Goal: Use online tool/utility

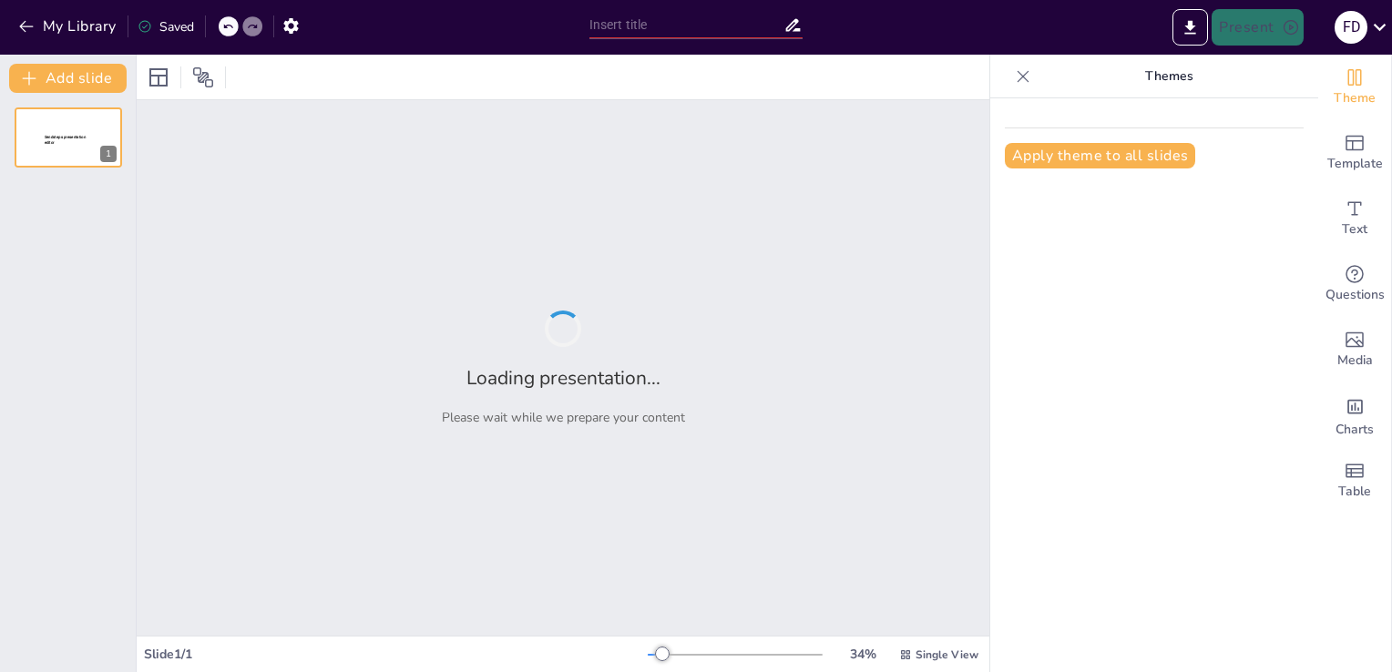
type input "Integrating Lean Manufacturing and Six Sigma: A Path to Operational Excellence"
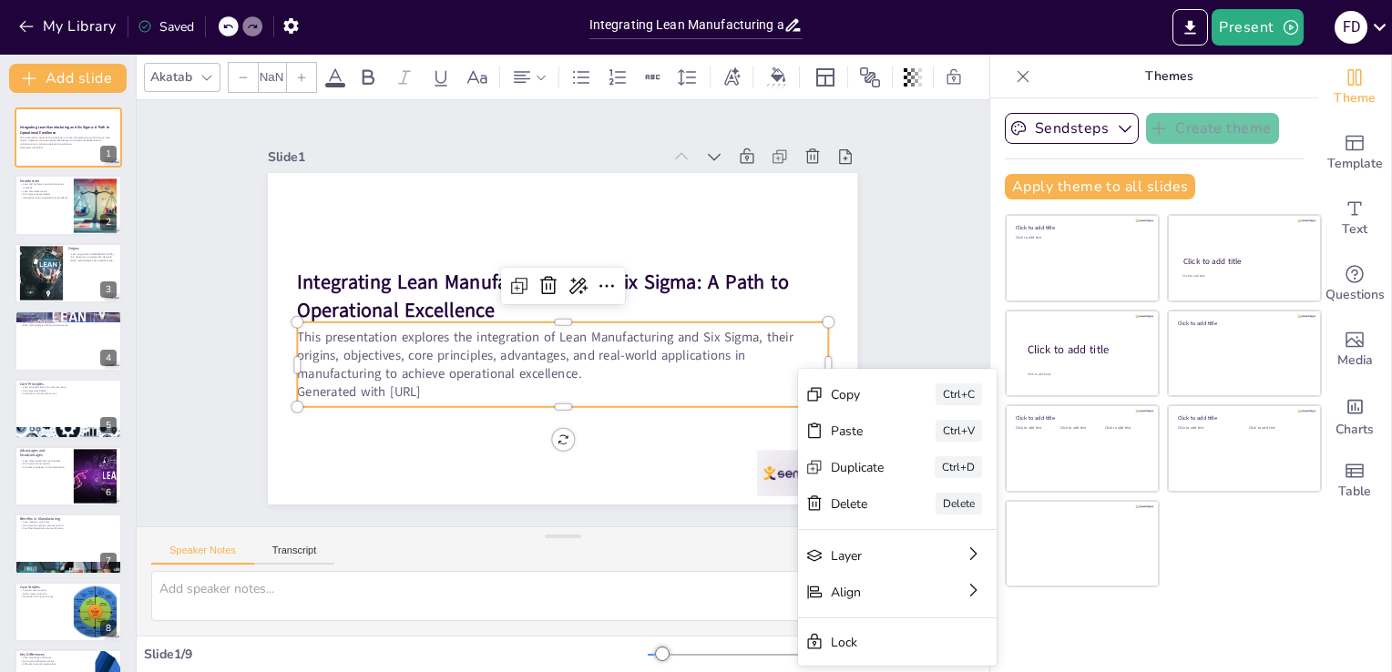
type input "32"
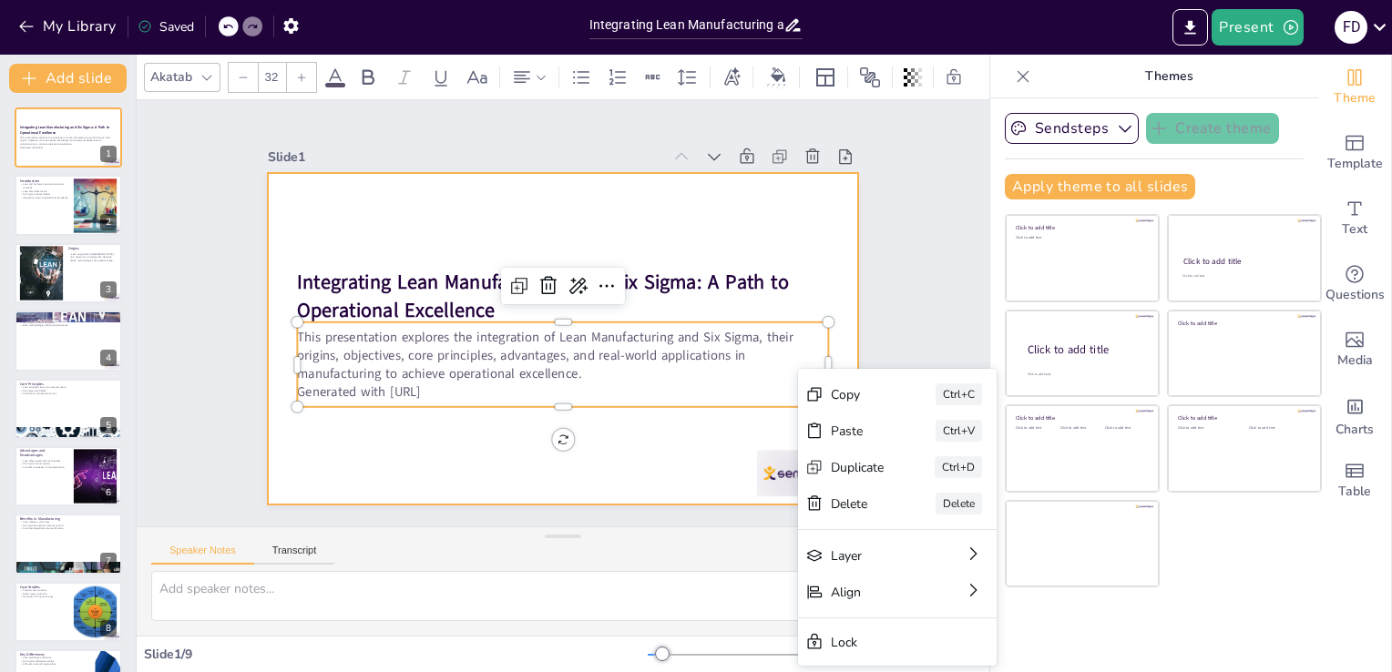
click at [395, 462] on div at bounding box center [552, 337] width 673 height 543
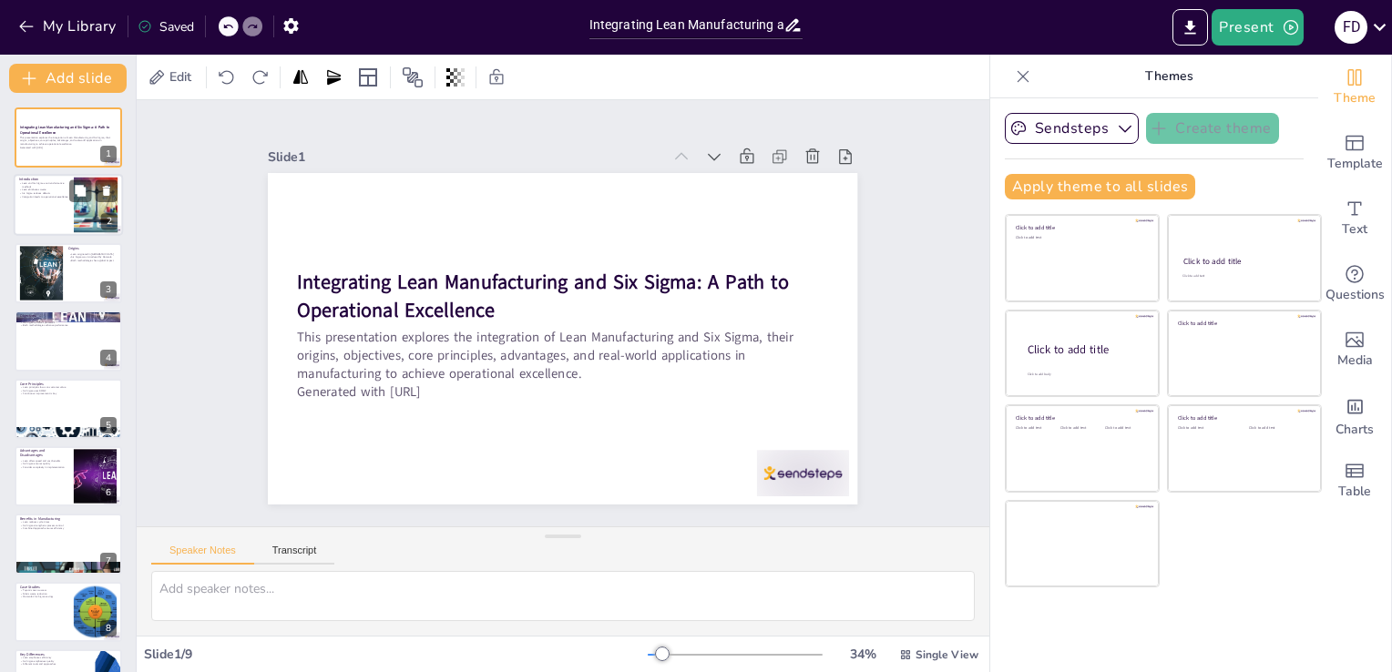
click at [55, 187] on p "Lean and Six Sigma are transformative methods" at bounding box center [43, 185] width 49 height 6
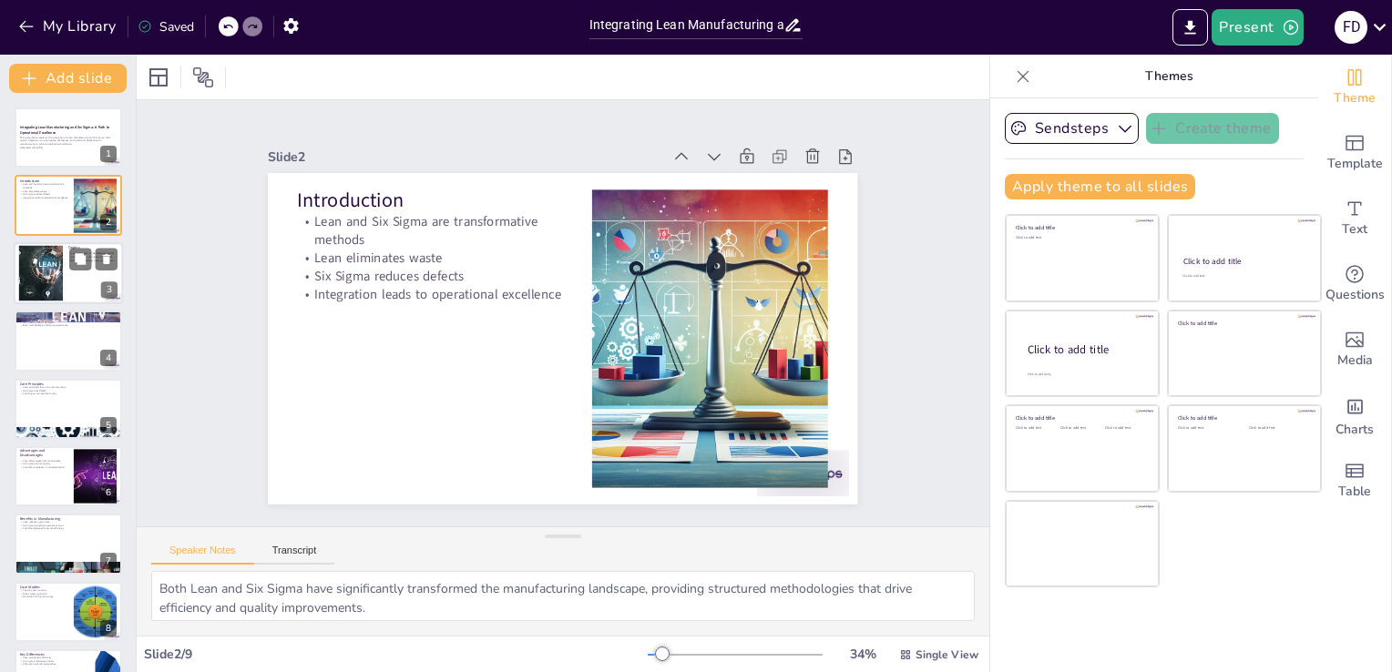
click at [58, 275] on div at bounding box center [40, 273] width 83 height 56
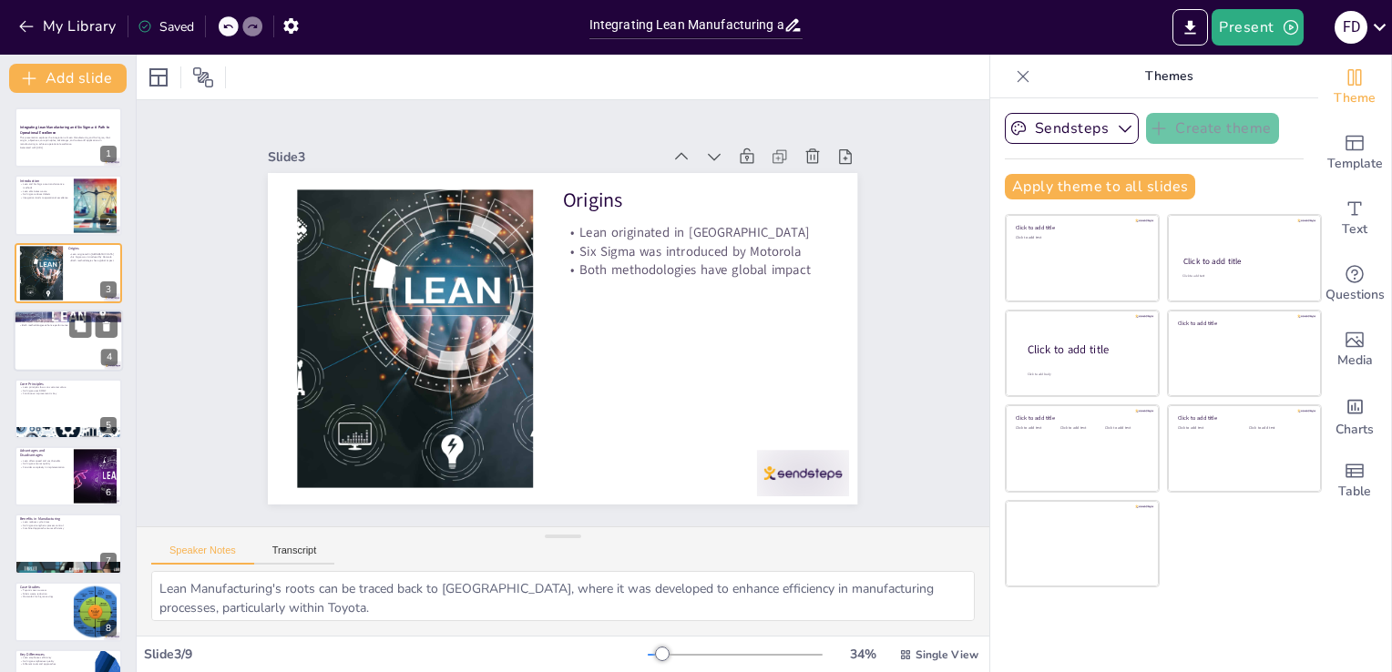
click at [43, 352] on div at bounding box center [68, 341] width 109 height 62
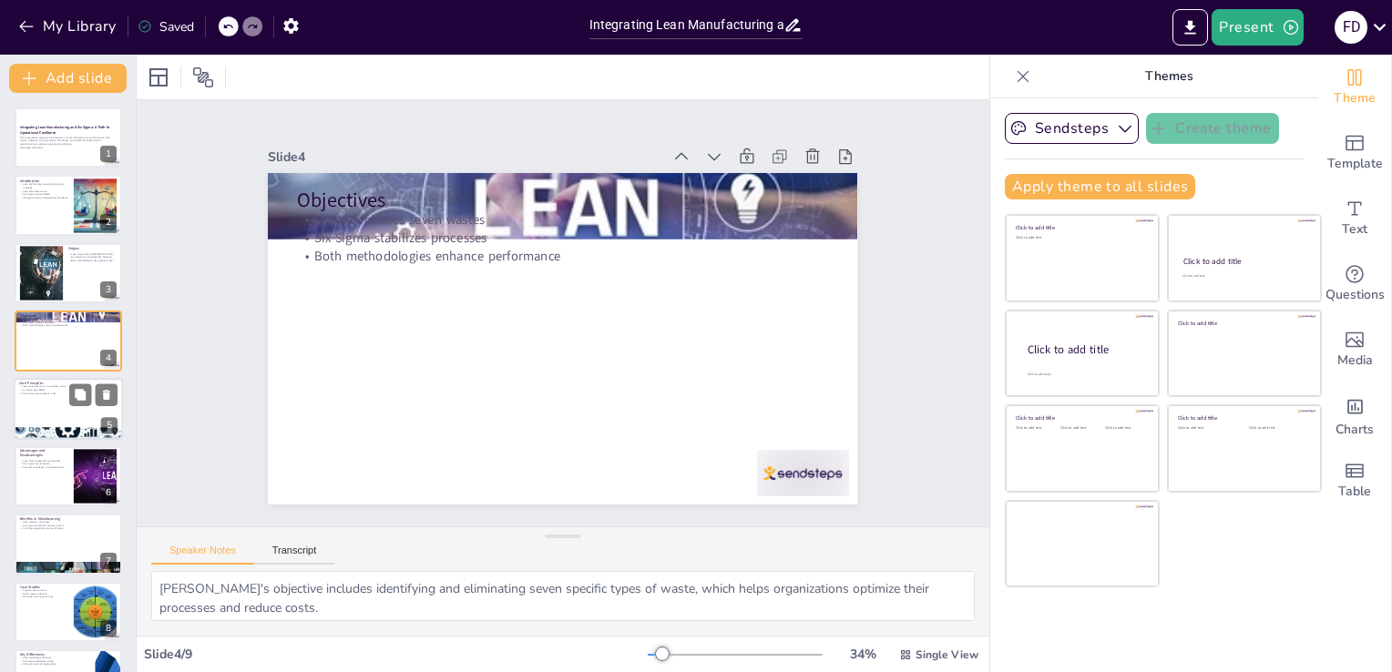
click at [59, 428] on div at bounding box center [68, 433] width 109 height 109
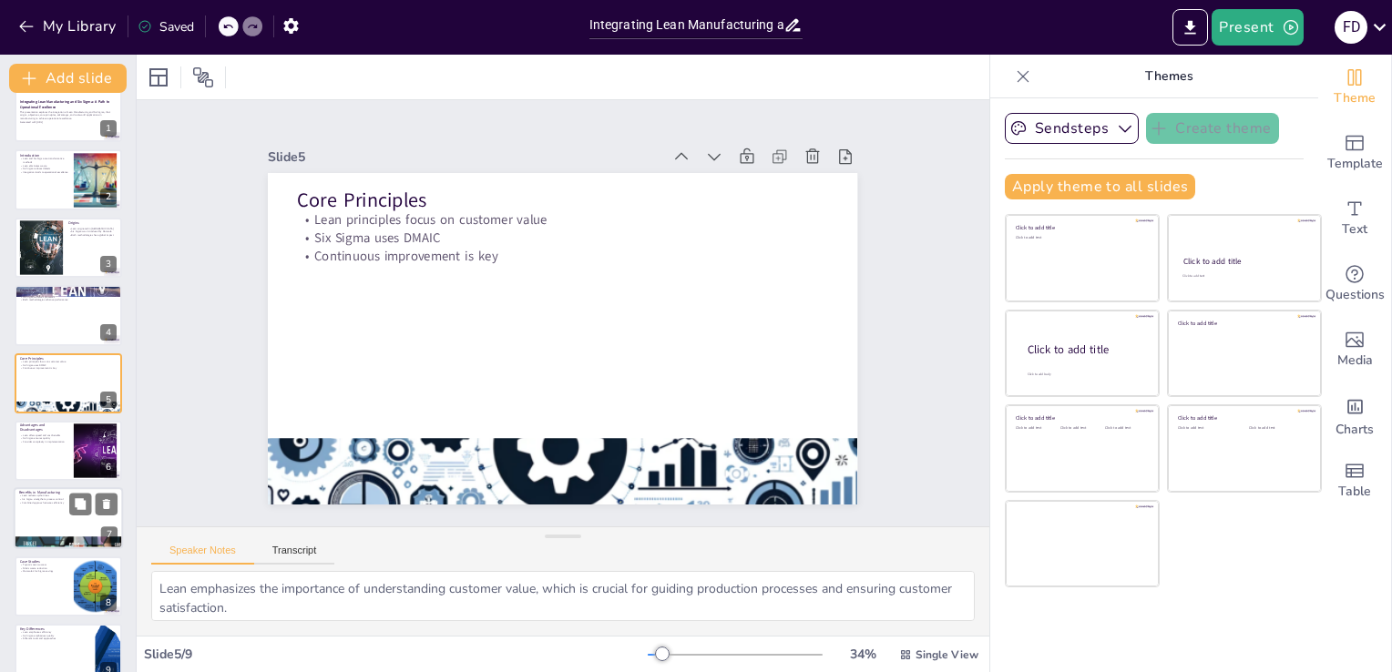
click at [58, 462] on div at bounding box center [69, 451] width 108 height 60
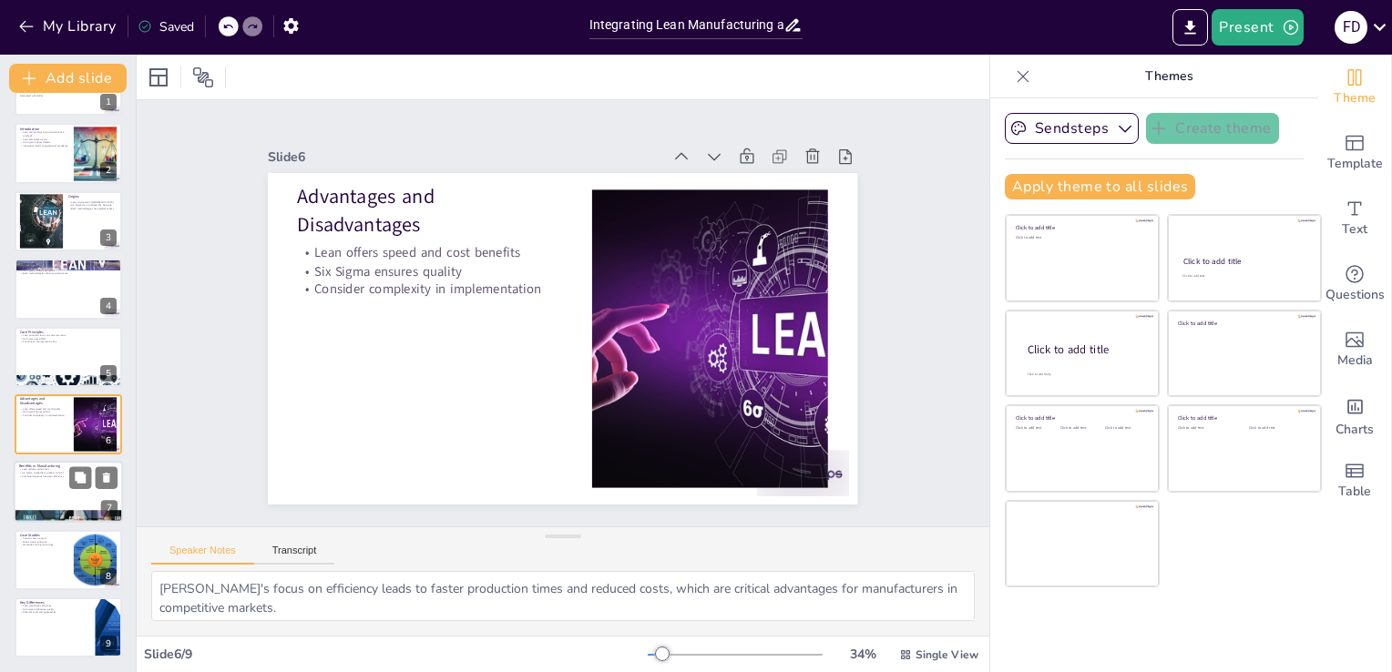
click at [77, 494] on div at bounding box center [68, 493] width 109 height 62
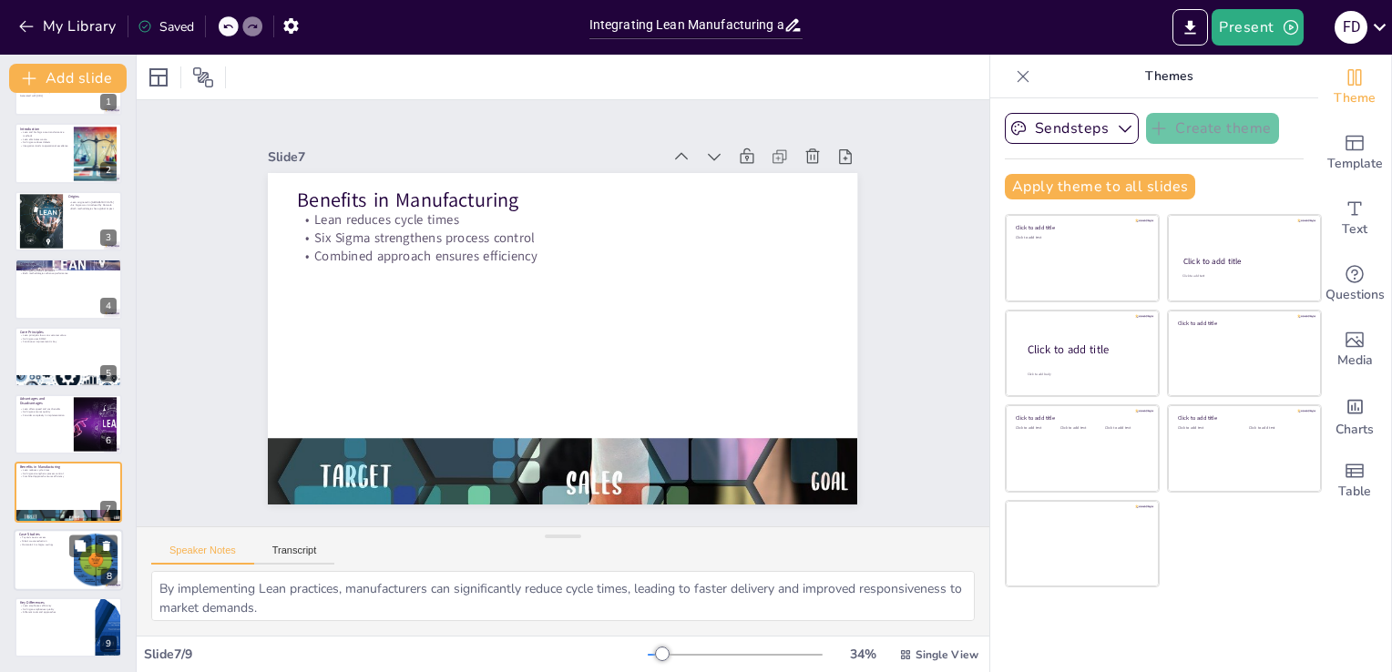
click at [49, 559] on div at bounding box center [68, 560] width 109 height 62
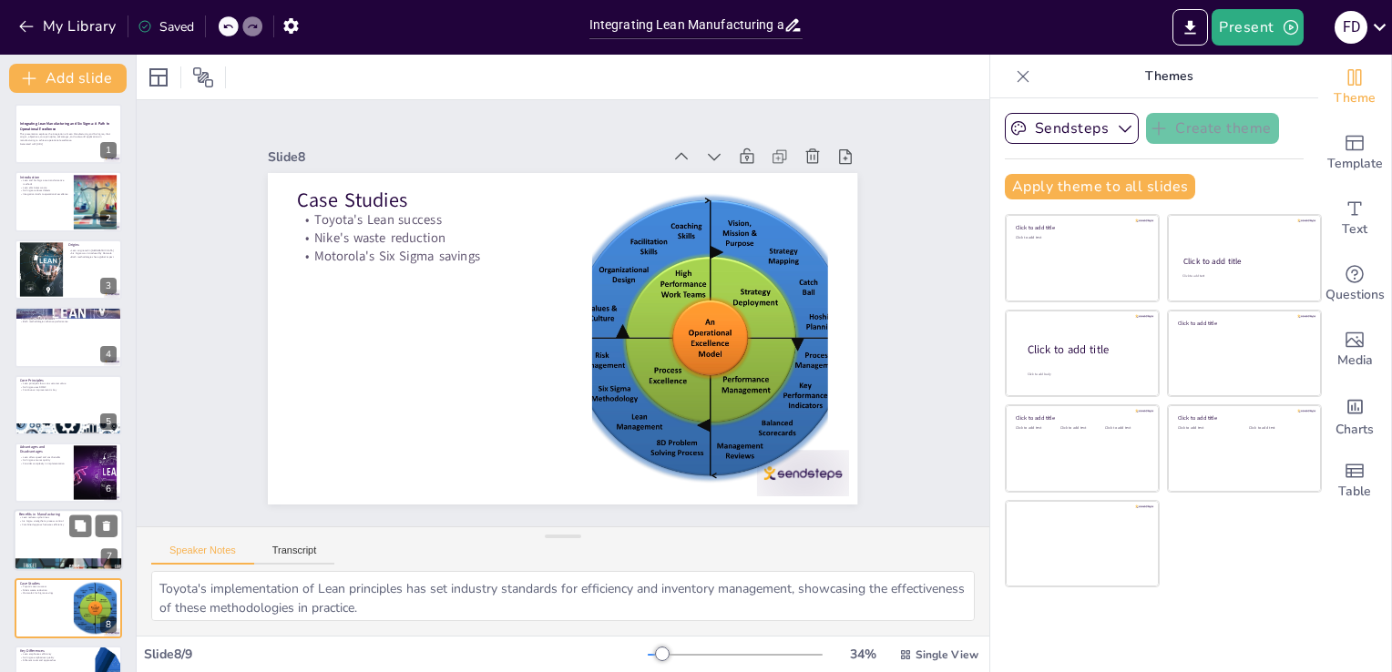
scroll to position [0, 0]
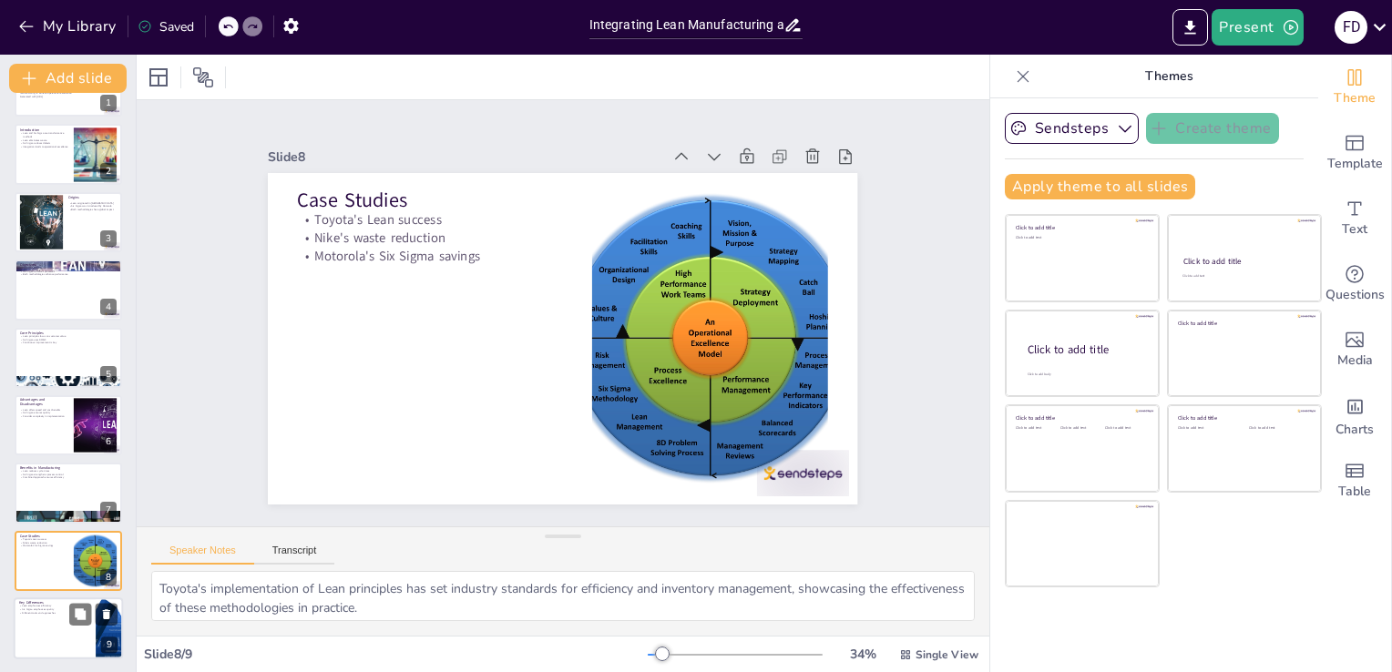
click at [58, 621] on div at bounding box center [68, 629] width 109 height 62
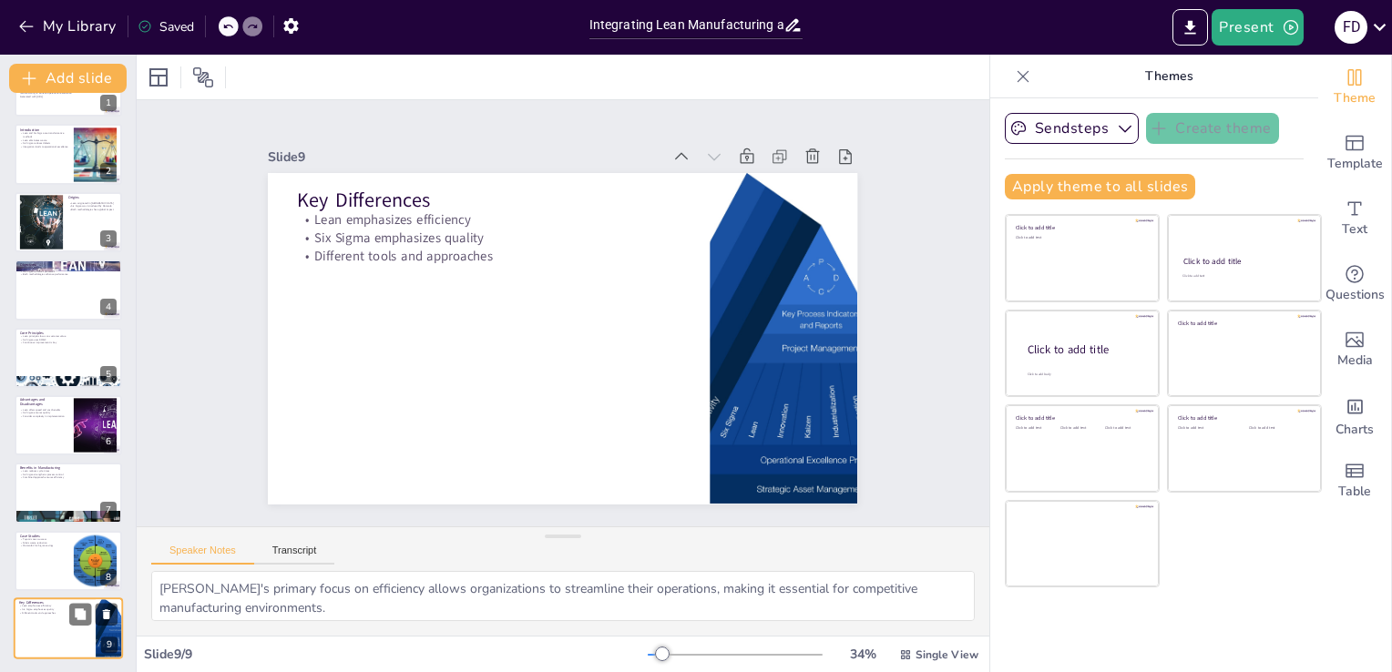
scroll to position [52, 0]
click at [64, 228] on div at bounding box center [68, 221] width 109 height 62
type textarea "Lean Manufacturing's roots can be traced back to [GEOGRAPHIC_DATA], where it wa…"
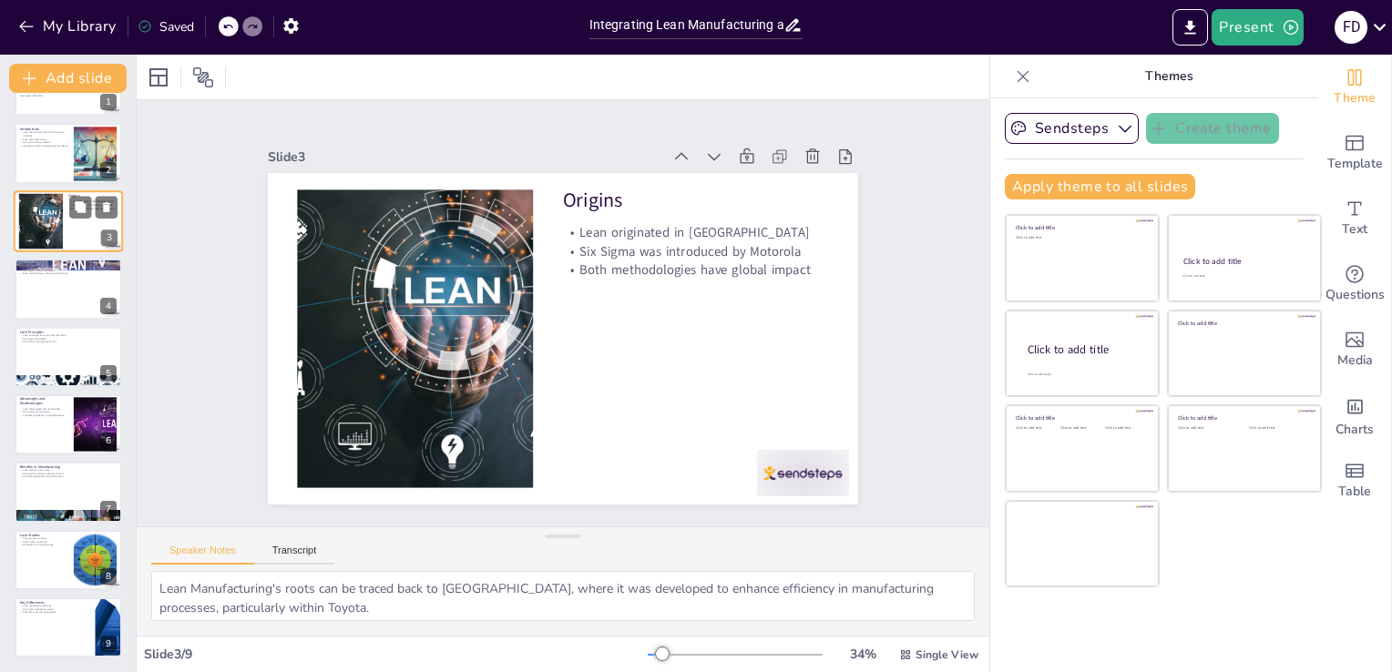
scroll to position [0, 0]
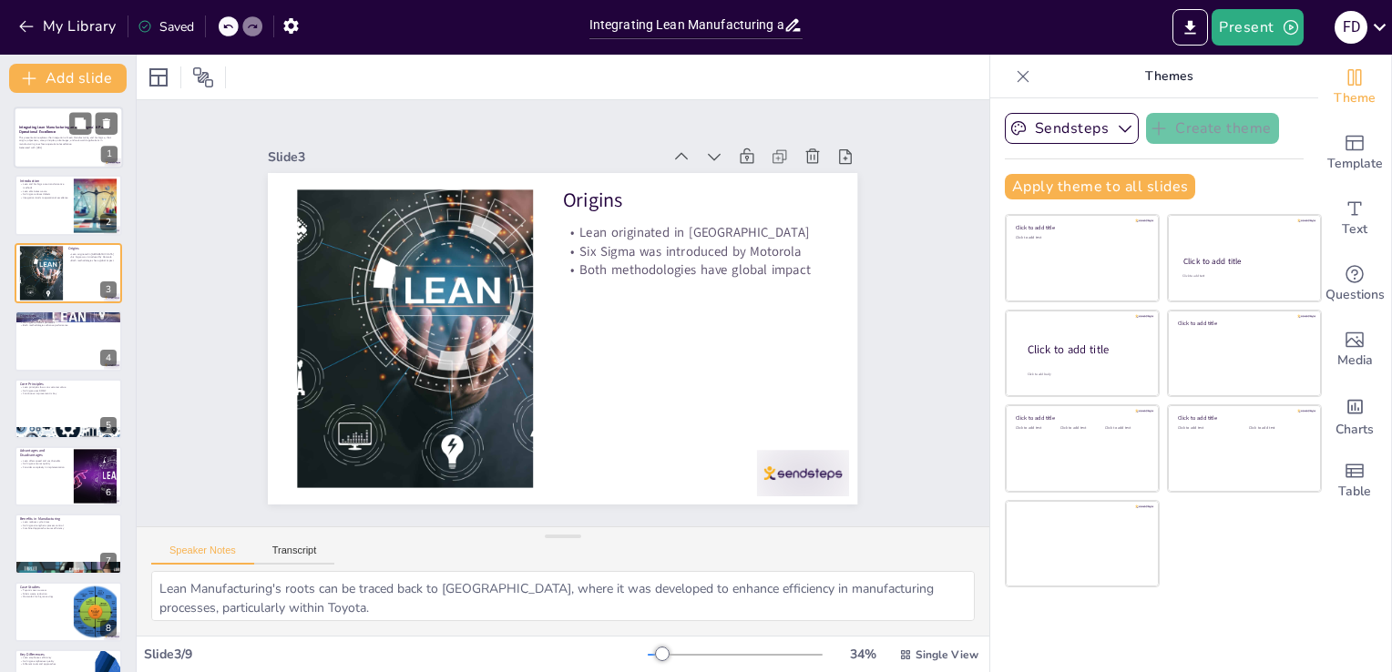
click at [60, 146] on p "Generated with [URL]" at bounding box center [68, 148] width 98 height 4
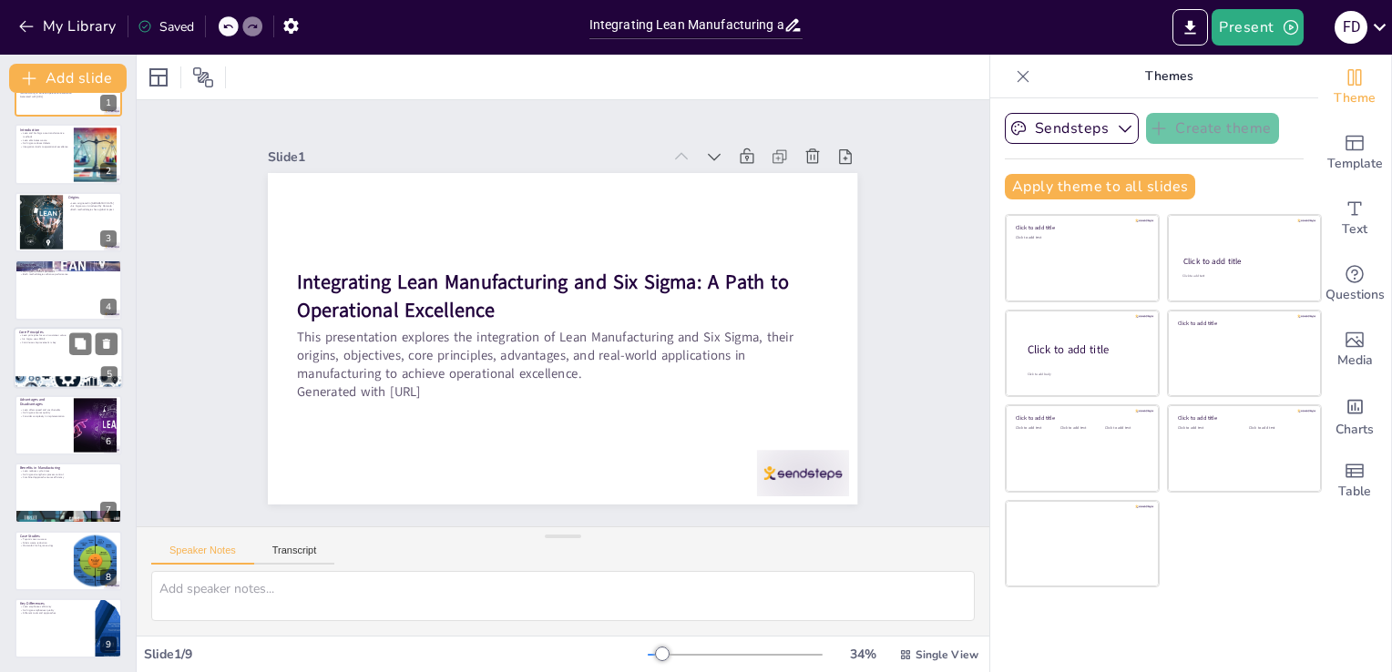
click at [65, 373] on div at bounding box center [68, 358] width 109 height 62
type textarea "Lean emphasizes the importance of understanding customer value, which is crucia…"
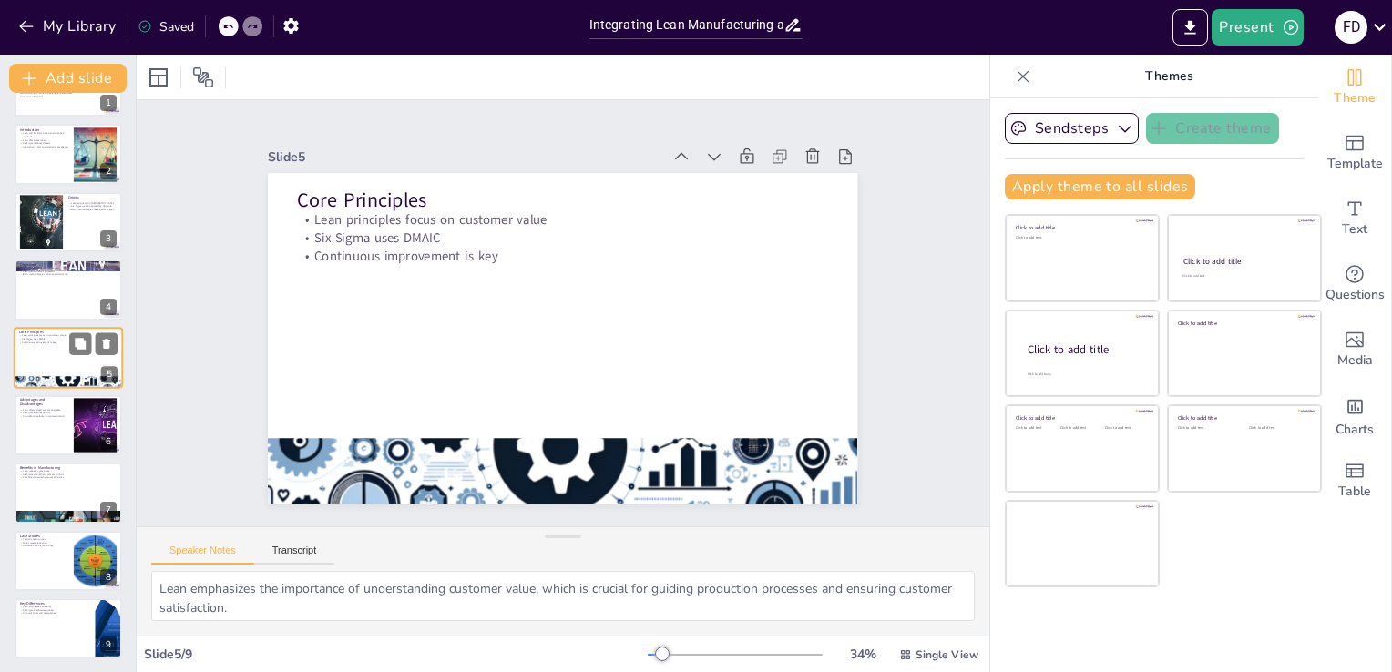
scroll to position [26, 0]
